Goal: Share content: Share content

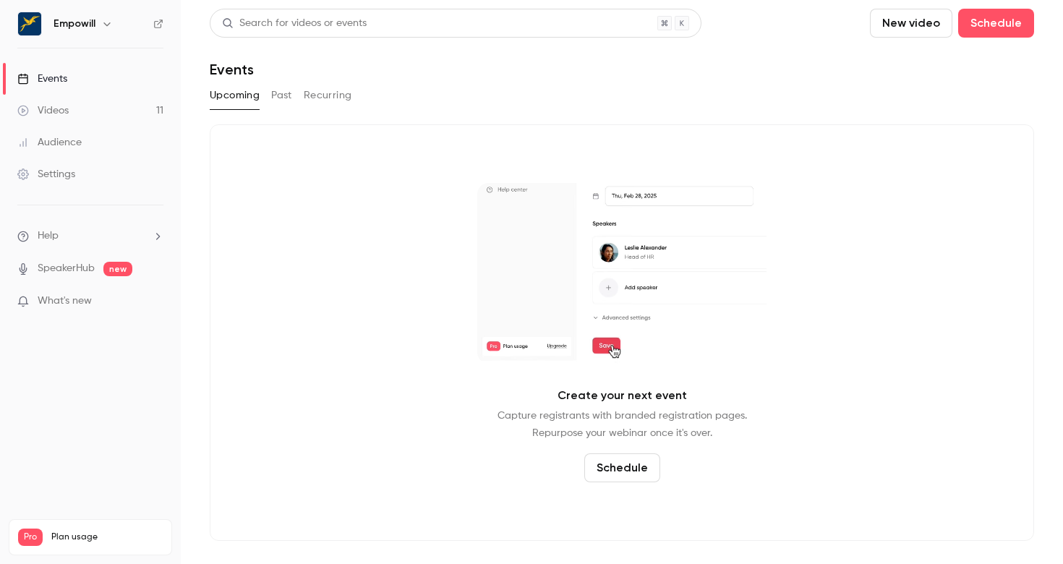
click at [69, 26] on h6 "Empowill" at bounding box center [74, 24] width 42 height 14
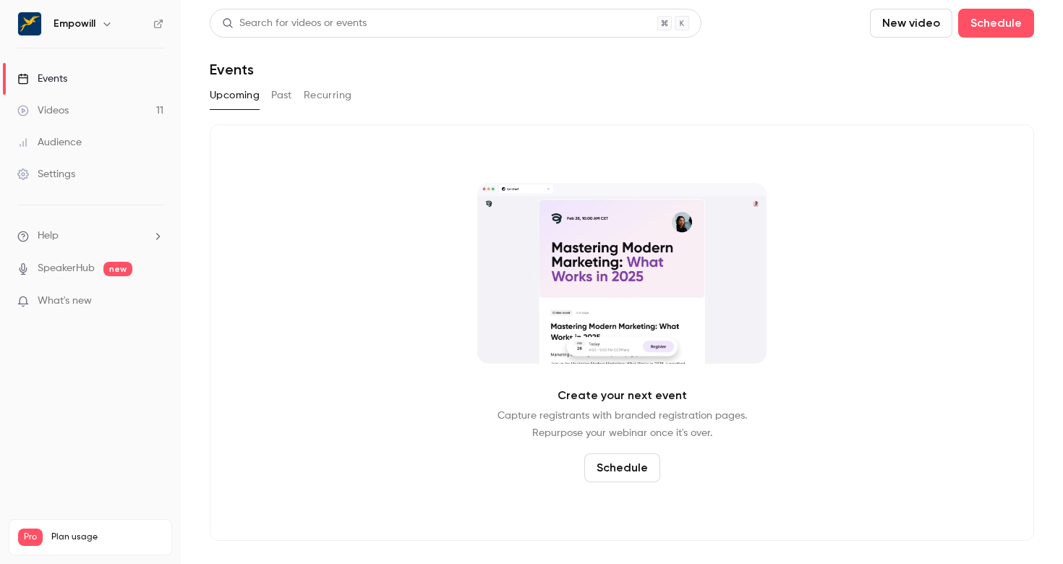
click at [95, 27] on div "Empowill" at bounding box center [97, 23] width 88 height 17
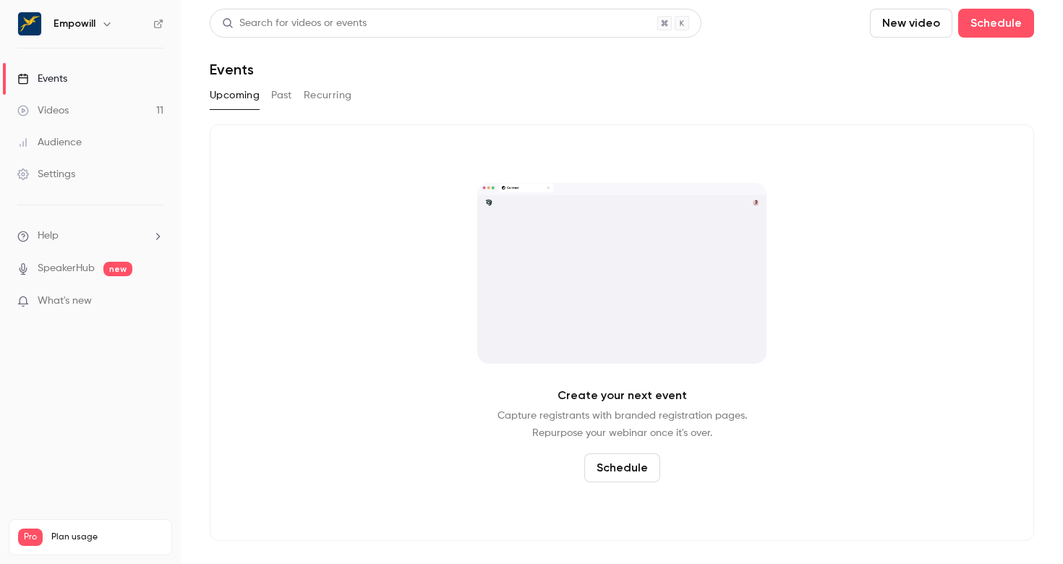
click at [117, 22] on div "Empowill" at bounding box center [97, 23] width 88 height 17
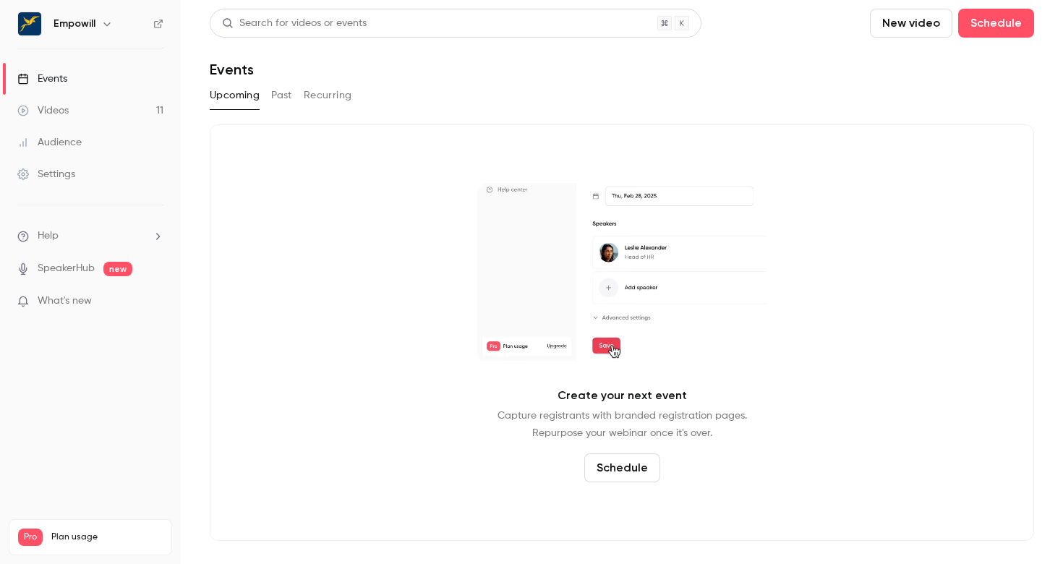
click at [106, 23] on icon "button" at bounding box center [107, 24] width 12 height 12
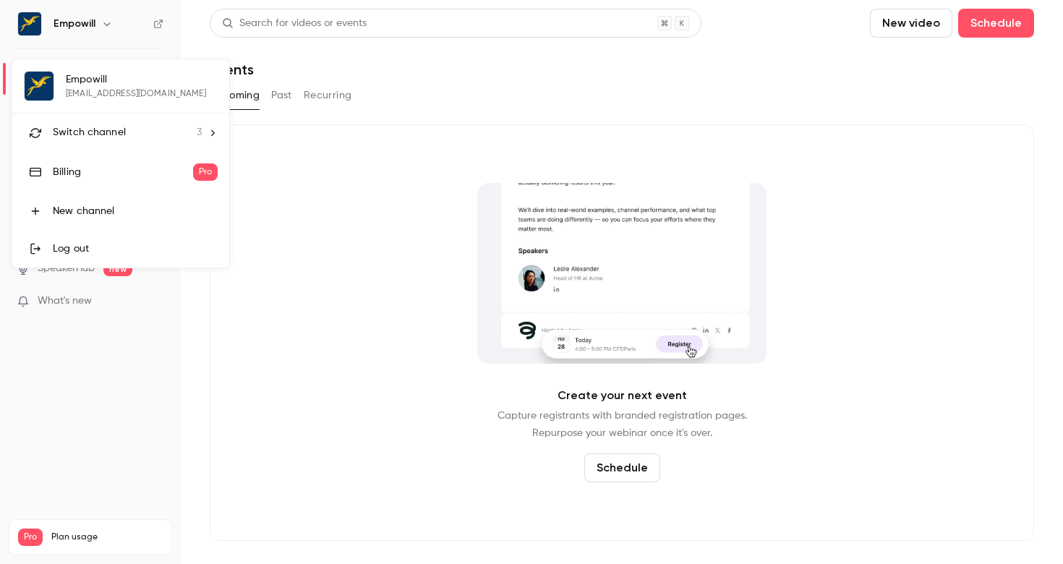
click at [114, 139] on span "Switch channel" at bounding box center [89, 132] width 73 height 15
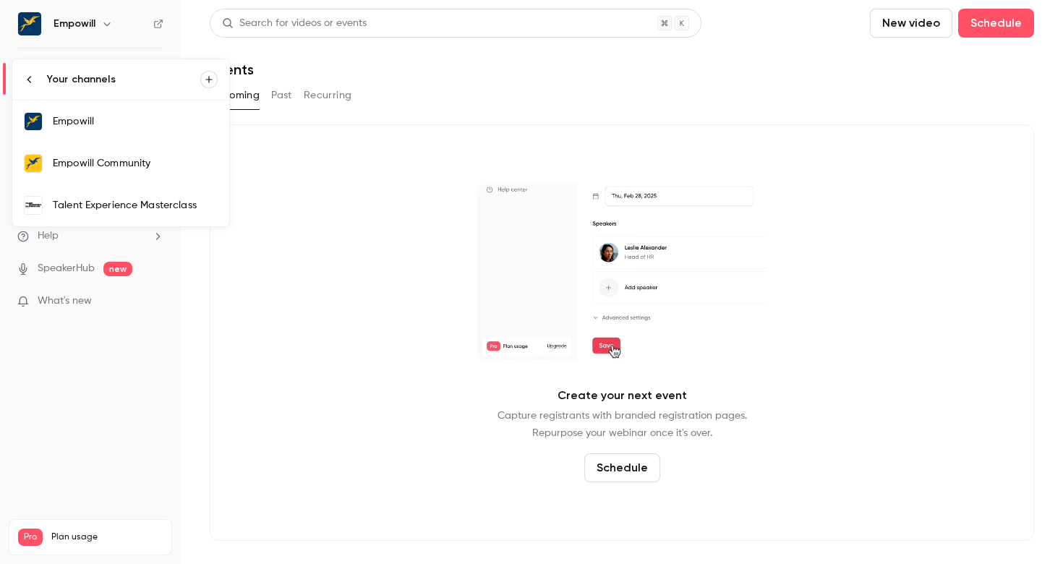
click at [139, 166] on div "Empowill Community" at bounding box center [135, 163] width 165 height 14
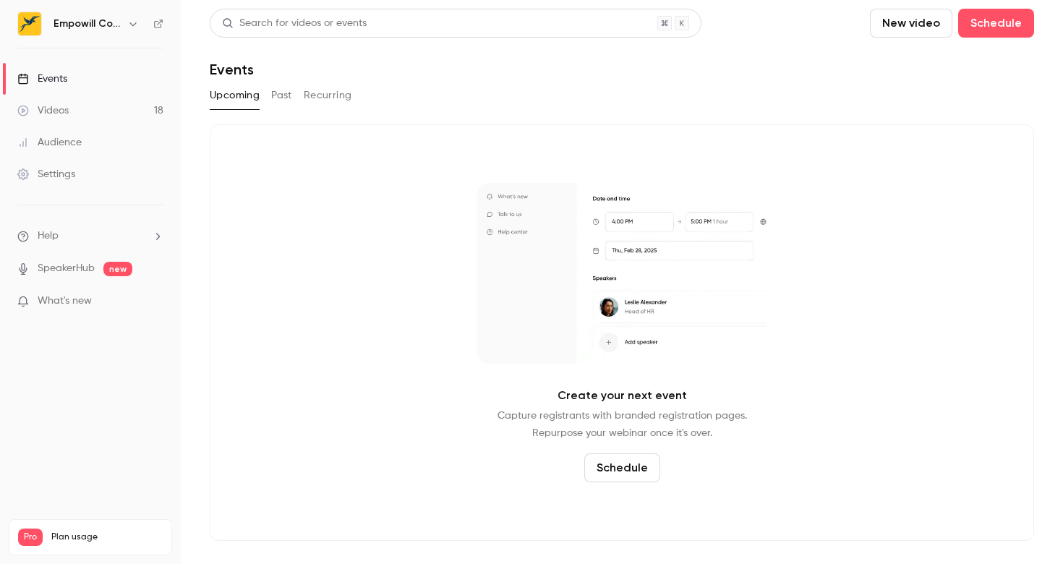
click at [286, 82] on div "Search for videos or events New video Schedule Events Upcoming Past Recurring C…" at bounding box center [622, 275] width 824 height 532
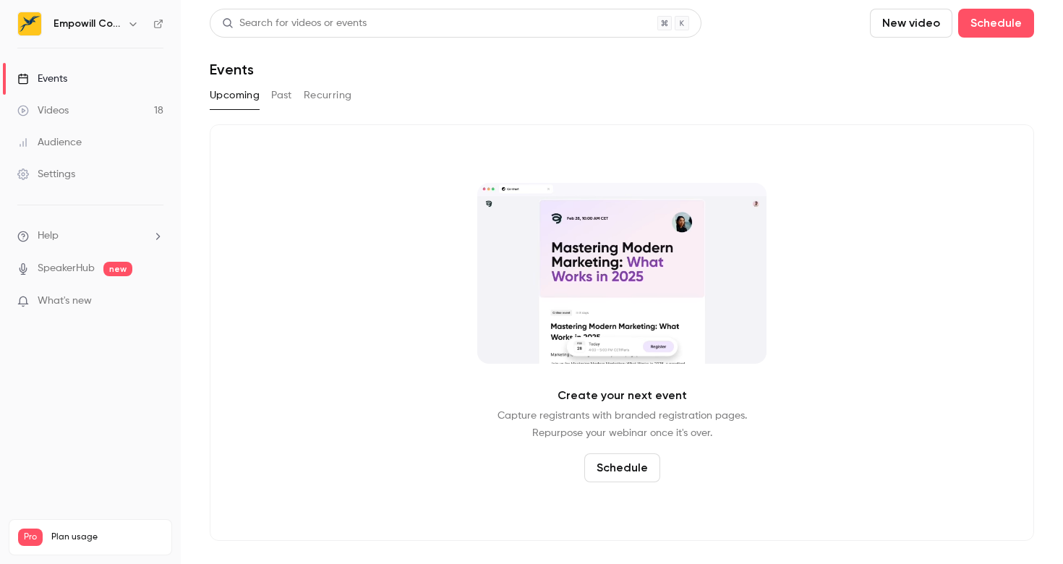
click at [322, 96] on button "Recurring" at bounding box center [328, 95] width 48 height 23
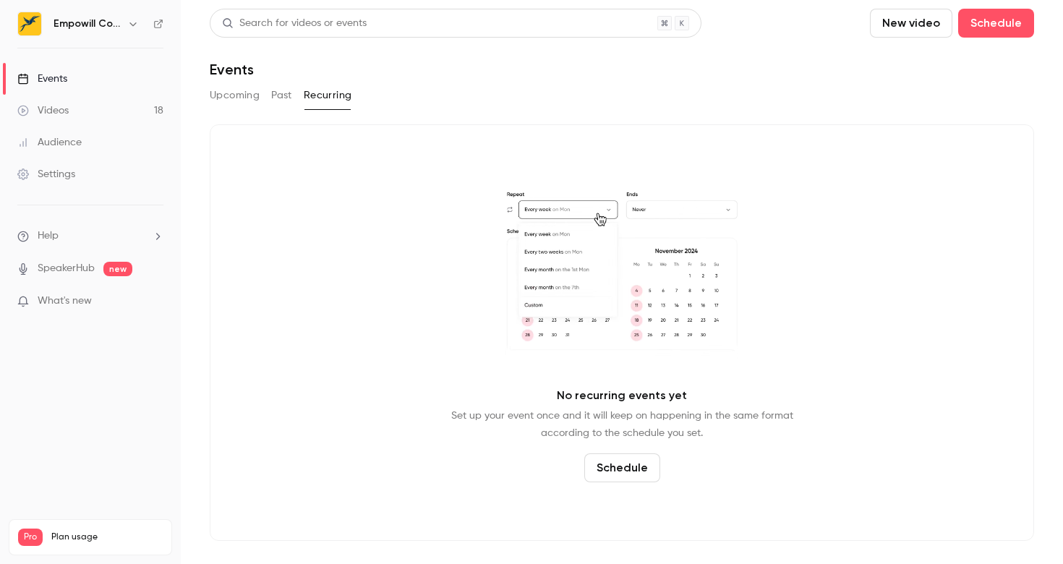
click at [228, 97] on button "Upcoming" at bounding box center [235, 95] width 50 height 23
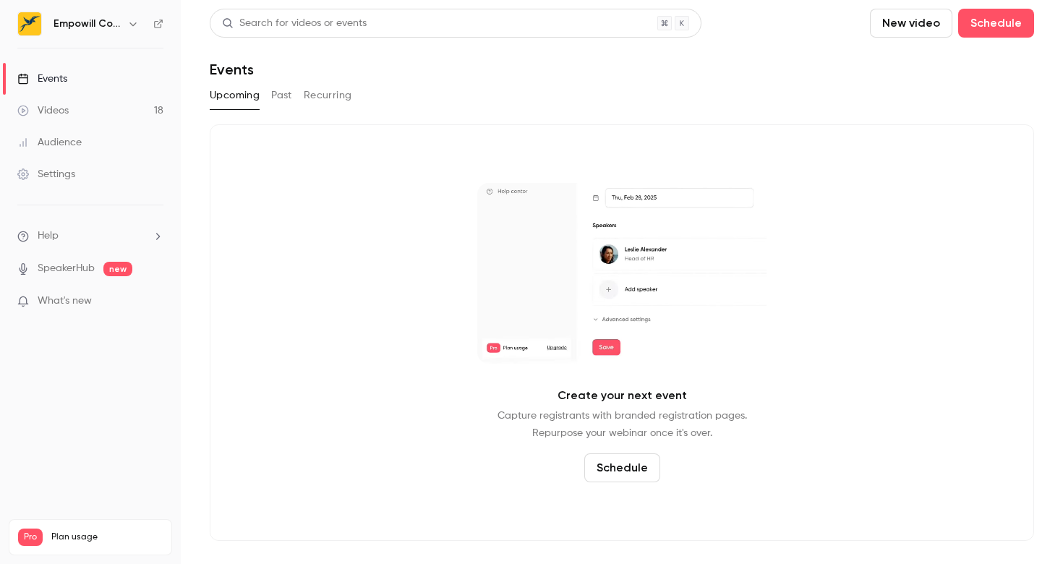
click at [280, 94] on button "Past" at bounding box center [281, 95] width 21 height 23
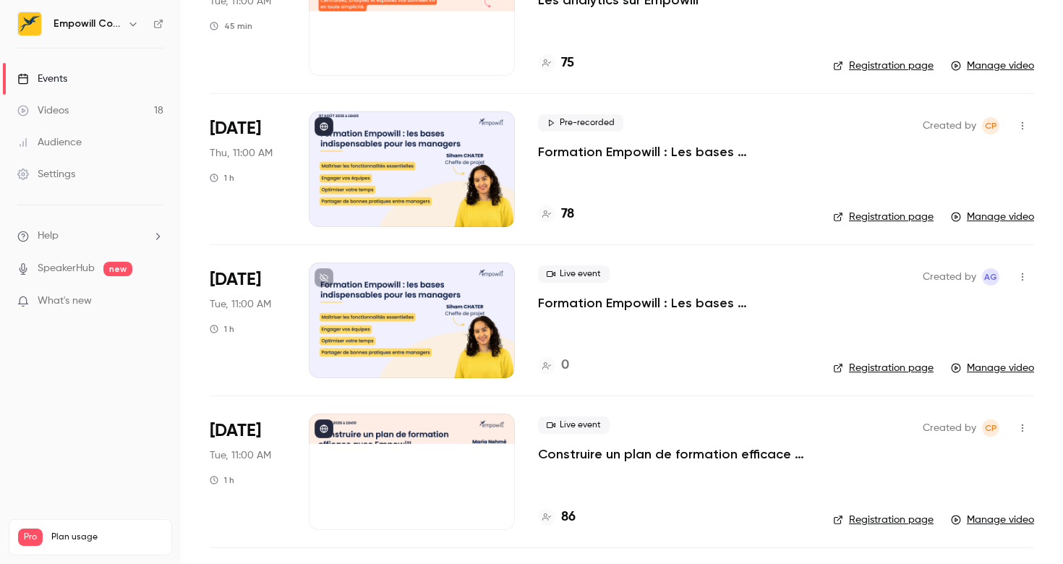
scroll to position [313, 0]
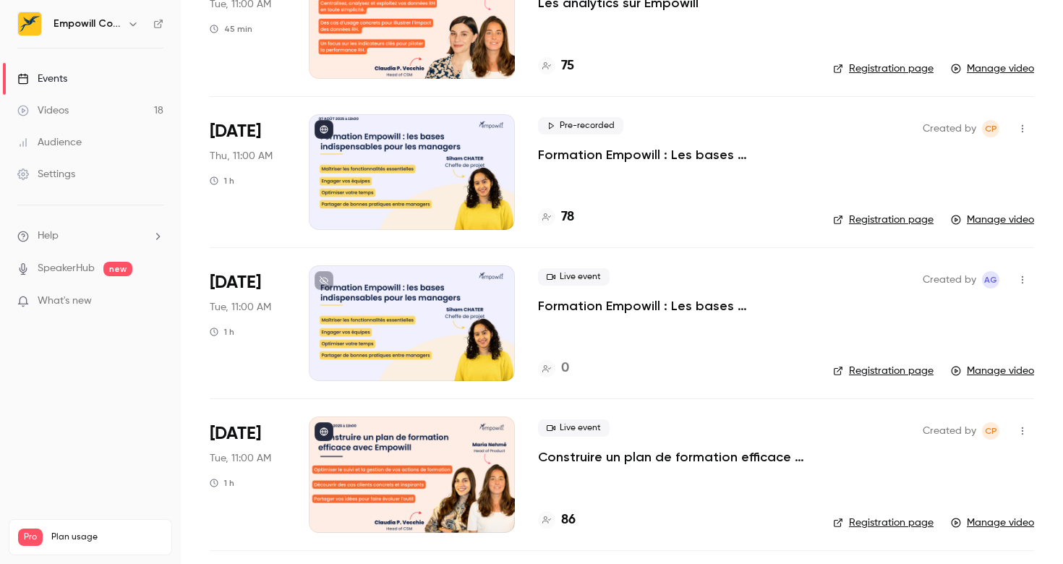
click at [987, 218] on link "Manage video" at bounding box center [992, 220] width 83 height 14
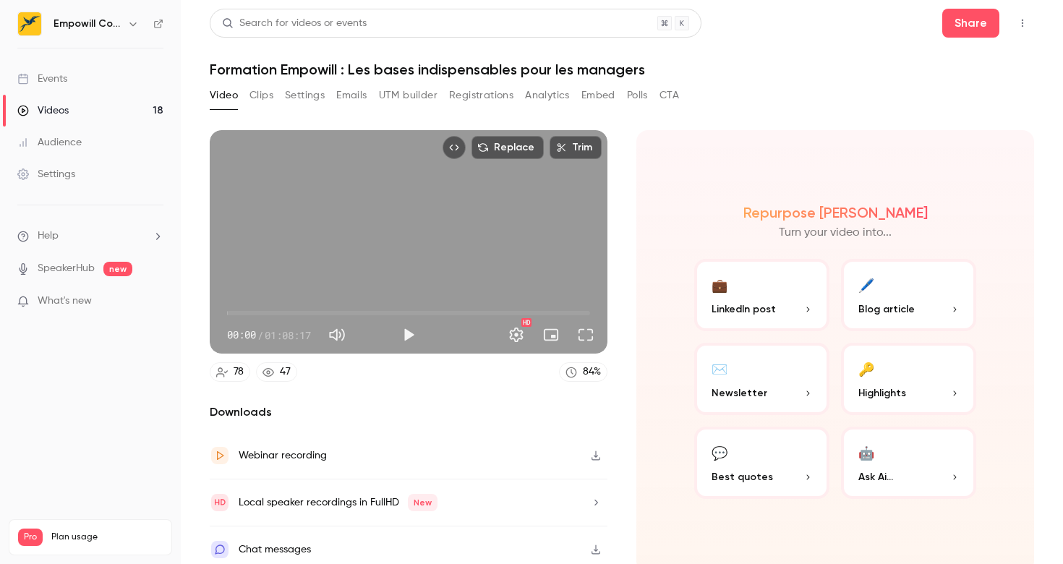
scroll to position [9, 0]
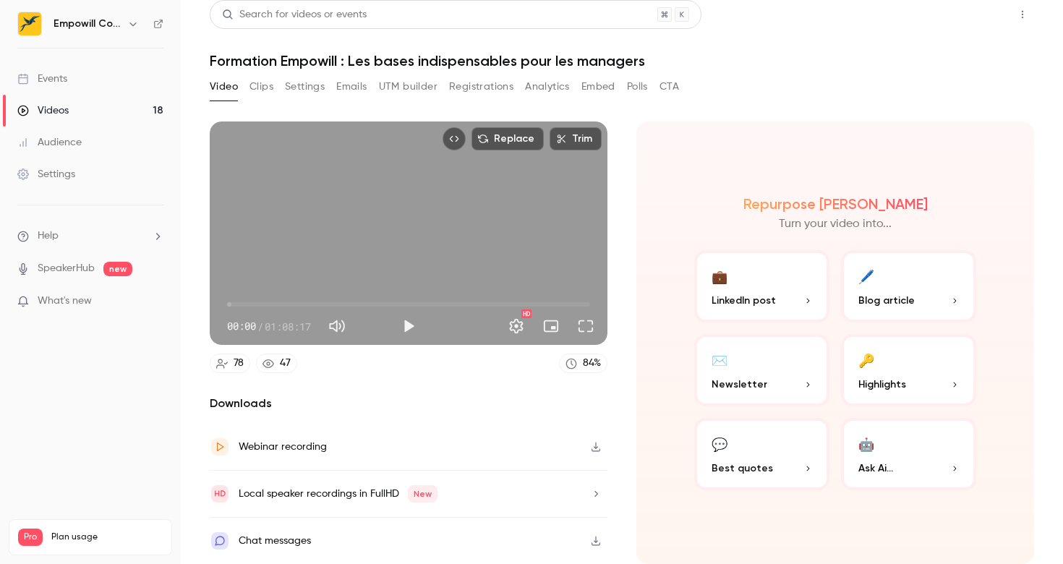
click at [974, 20] on button "Share" at bounding box center [970, 14] width 57 height 29
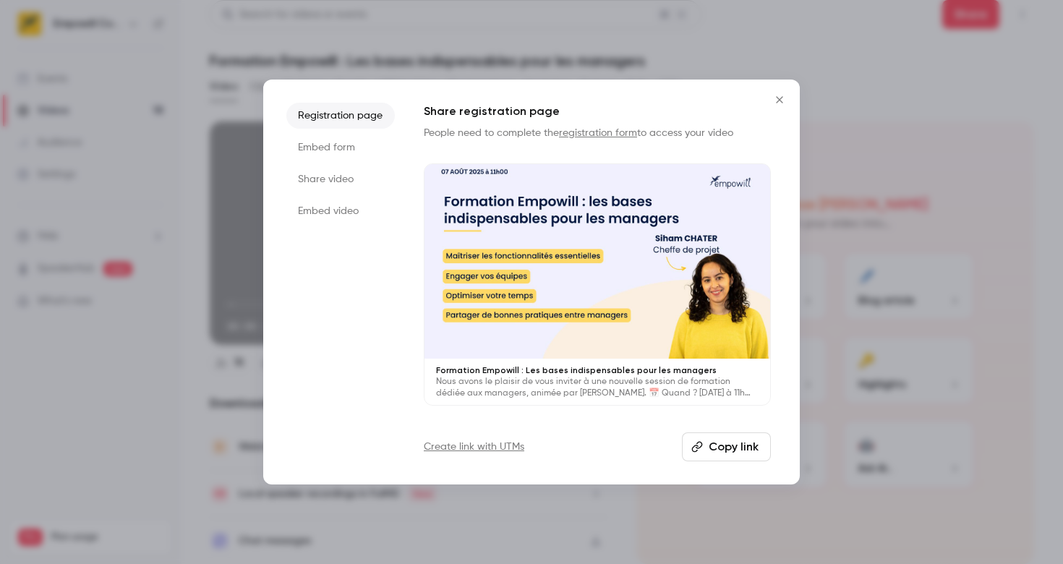
click at [727, 445] on button "Copy link" at bounding box center [726, 446] width 89 height 29
click at [359, 180] on li "Share video" at bounding box center [340, 179] width 108 height 26
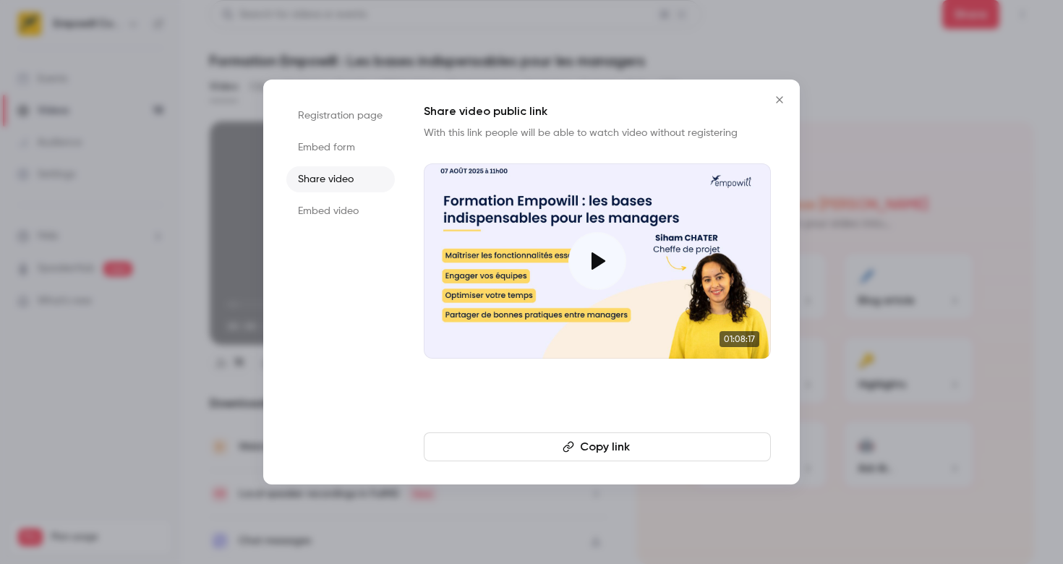
click at [574, 456] on button "Copy link" at bounding box center [597, 446] width 347 height 29
